Goal: Information Seeking & Learning: Learn about a topic

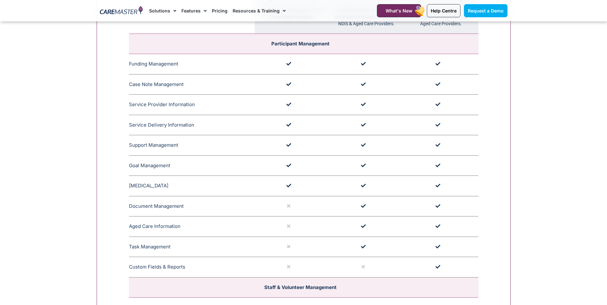
scroll to position [736, 0]
drag, startPoint x: 130, startPoint y: 66, endPoint x: 208, endPoint y: 74, distance: 78.4
click at [208, 74] on td "Funding Management CareMaster's Funding Management ensures that funding limits …" at bounding box center [192, 64] width 126 height 20
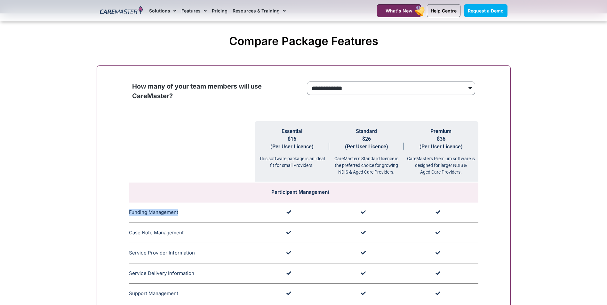
scroll to position [512, 0]
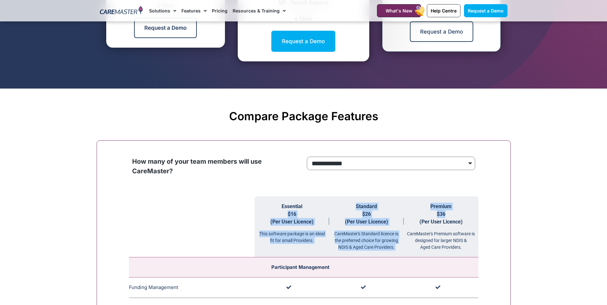
drag, startPoint x: 286, startPoint y: 215, endPoint x: 453, endPoint y: 216, distance: 166.7
click at [453, 216] on tr "Essential $16 (Per User Licence) This software package is an ideal fit for smal…" at bounding box center [303, 226] width 349 height 61
click at [451, 216] on th "Premium $36 (Per User Licence) CareMaster's Premium software is designed for la…" at bounding box center [441, 226] width 75 height 61
drag, startPoint x: 451, startPoint y: 216, endPoint x: 429, endPoint y: 217, distance: 22.1
click at [429, 217] on th "Premium $36 (Per User Licence) CareMaster's Premium software is designed for la…" at bounding box center [441, 226] width 75 height 61
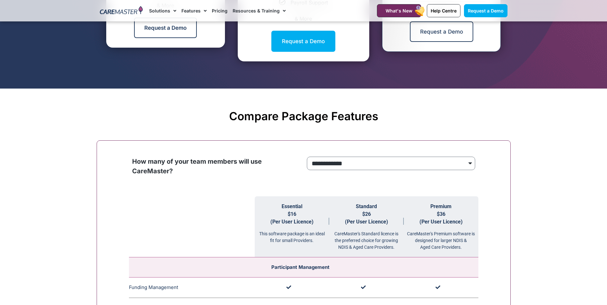
drag, startPoint x: 429, startPoint y: 217, endPoint x: 464, endPoint y: 215, distance: 35.2
click at [464, 215] on th "Premium $36 (Per User Licence) CareMaster's Premium software is designed for la…" at bounding box center [441, 226] width 75 height 61
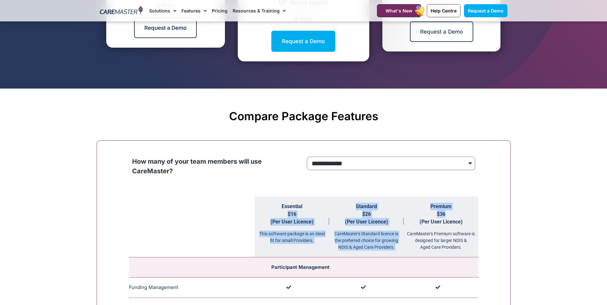
drag, startPoint x: 452, startPoint y: 213, endPoint x: 283, endPoint y: 217, distance: 169.0
click at [283, 217] on tr "Essential $16 (Per User Licence) This software package is an ideal fit for smal…" at bounding box center [303, 226] width 349 height 61
click at [414, 211] on th "Premium $36 (Per User Licence) CareMaster's Premium software is designed for la…" at bounding box center [441, 226] width 75 height 61
